Goal: Task Accomplishment & Management: Use online tool/utility

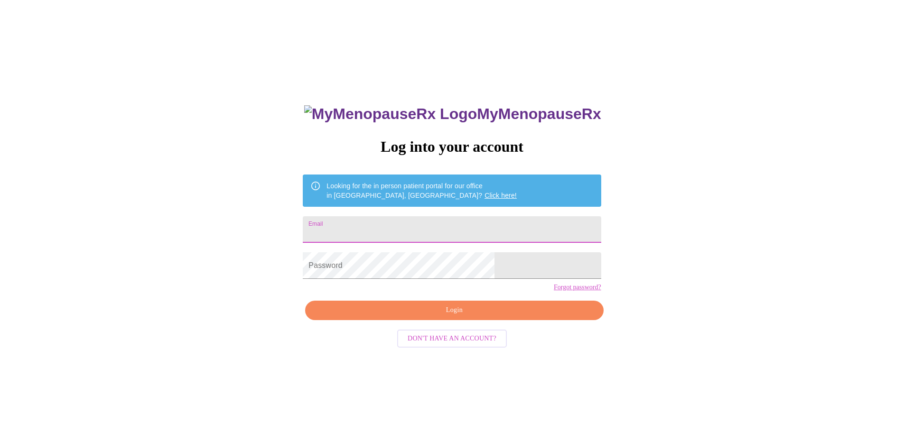
click at [383, 225] on input "Email" at bounding box center [452, 229] width 298 height 27
type input "rachel.bachrodt@bachrodt.com"
drag, startPoint x: 487, startPoint y: 232, endPoint x: 340, endPoint y: 211, distance: 148.1
click at [340, 211] on div "MyMenopauseRx Log into your account Looking for the in person patient portal fo…" at bounding box center [452, 263] width 897 height 519
click at [390, 225] on input "Email" at bounding box center [452, 229] width 298 height 27
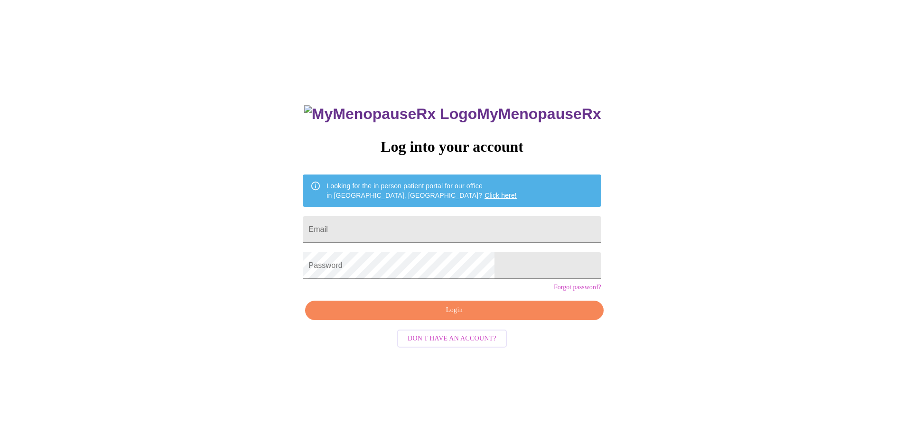
click at [343, 219] on div "MyMenopauseRx Log into your account Looking for the in person patient portal fo…" at bounding box center [452, 263] width 897 height 519
click at [554, 291] on link "Forgot password?" at bounding box center [577, 288] width 47 height 8
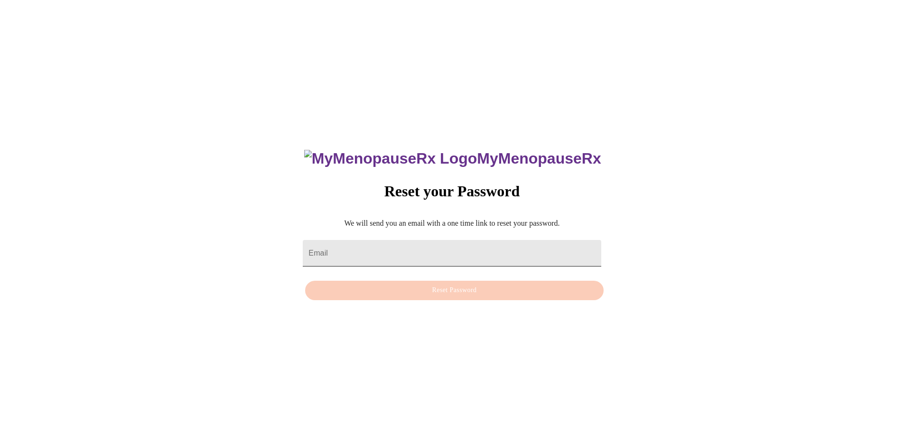
click at [436, 251] on input "Email" at bounding box center [452, 253] width 298 height 27
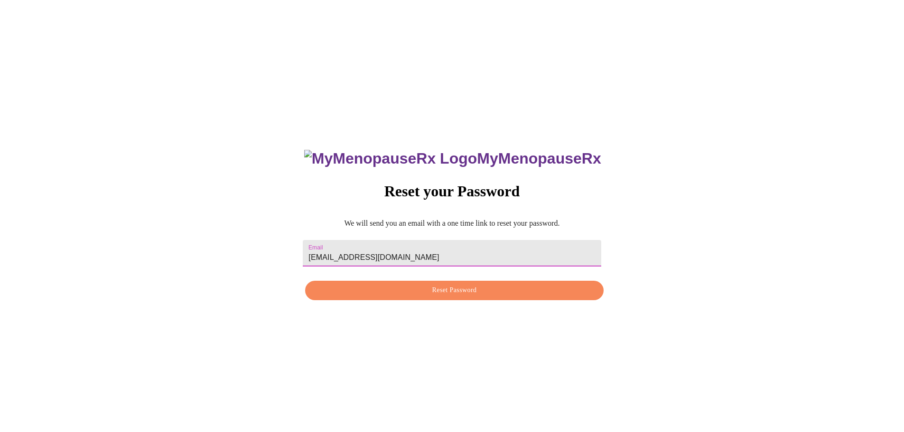
type input "[EMAIL_ADDRESS][DOMAIN_NAME]"
click at [448, 290] on span "Reset Password" at bounding box center [454, 291] width 276 height 12
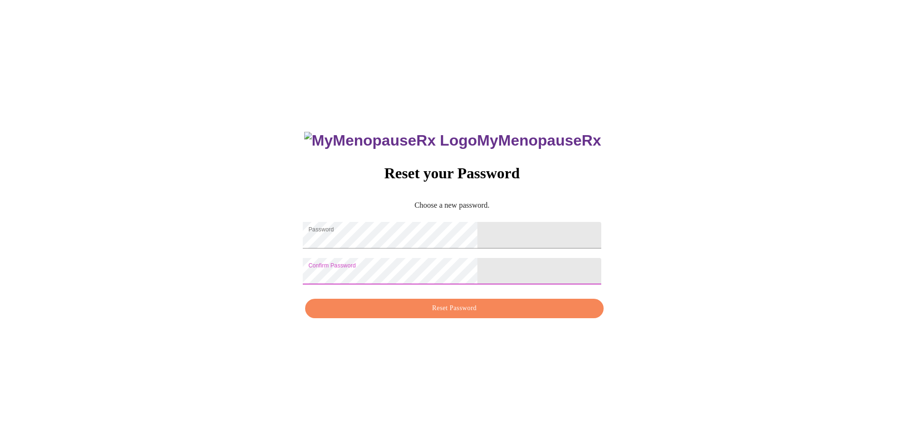
click at [440, 315] on span "Reset Password" at bounding box center [454, 309] width 276 height 12
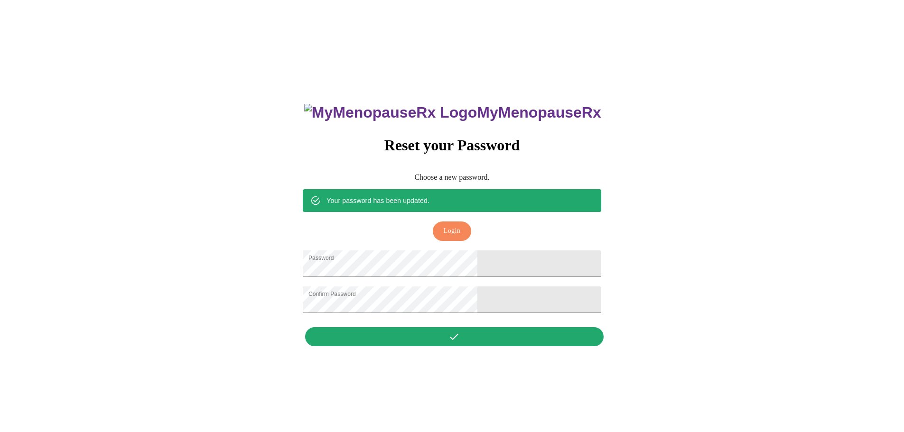
click at [458, 202] on div "Your password has been updated. Login" at bounding box center [452, 217] width 298 height 56
click at [449, 225] on span "Login" at bounding box center [452, 231] width 17 height 12
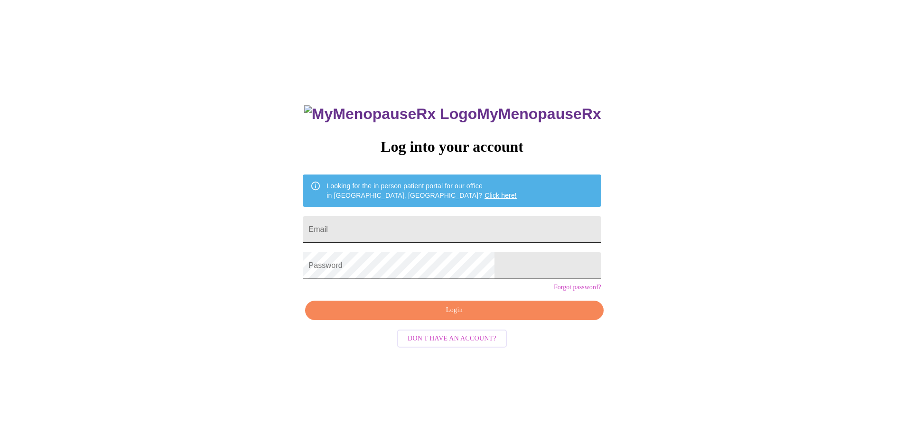
click at [449, 223] on input "Email" at bounding box center [452, 229] width 298 height 27
type input "[EMAIL_ADDRESS][DOMAIN_NAME]"
click at [443, 317] on span "Login" at bounding box center [454, 311] width 276 height 12
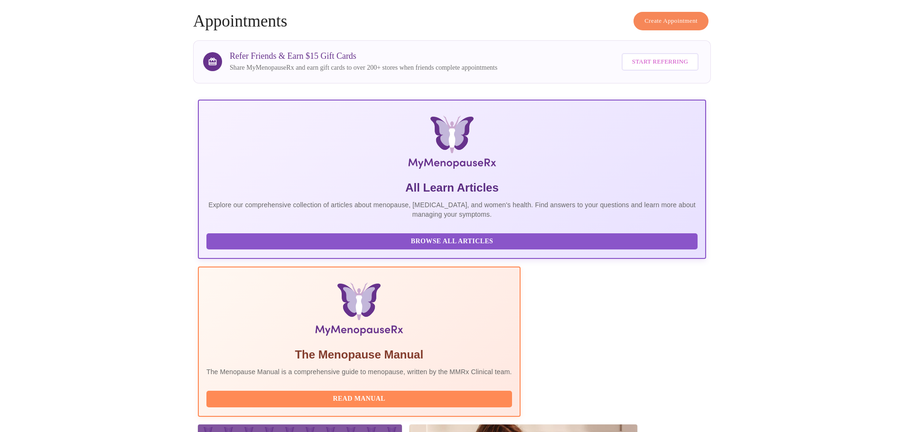
scroll to position [87, 0]
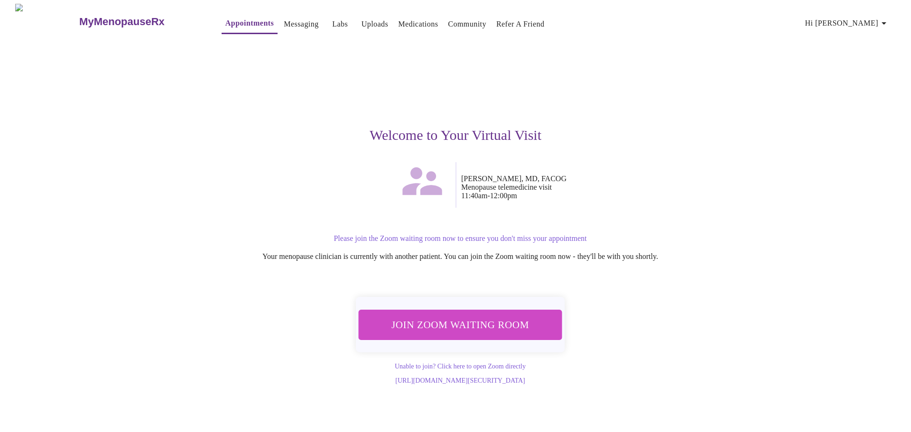
click at [430, 311] on button "Join Zoom Waiting Room" at bounding box center [460, 325] width 204 height 30
